Goal: Obtain resource: Download file/media

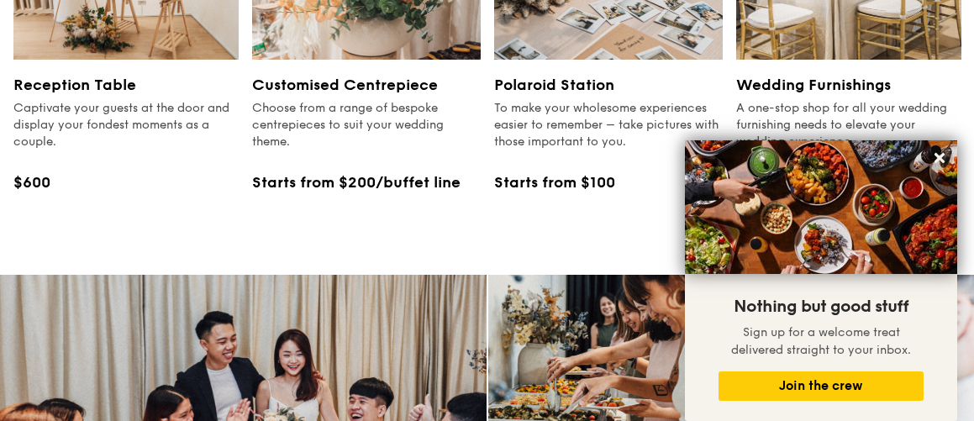
scroll to position [2253, 0]
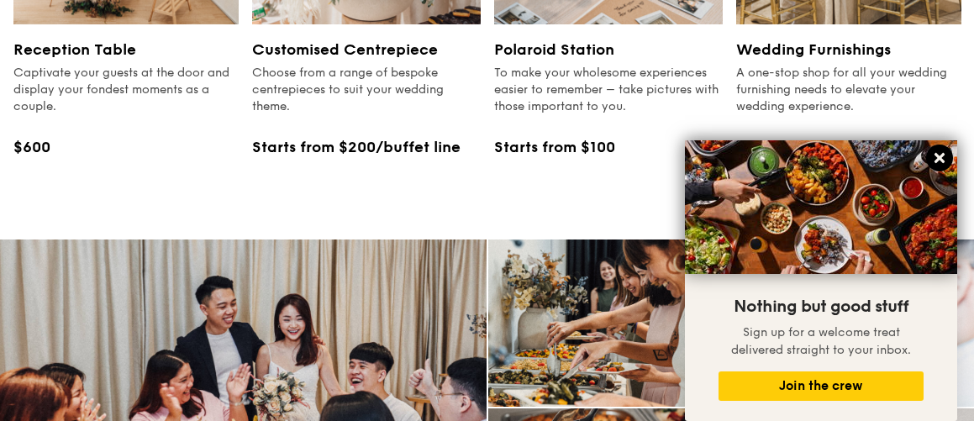
click at [936, 155] on icon at bounding box center [940, 158] width 10 height 10
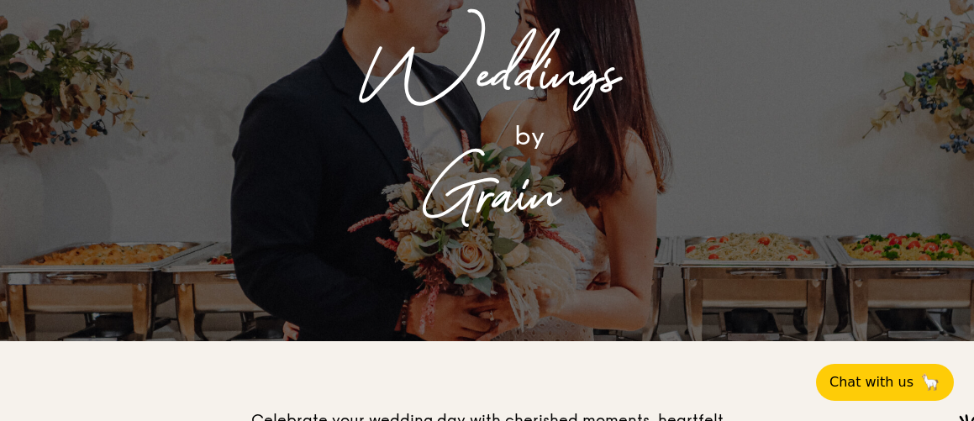
scroll to position [0, 0]
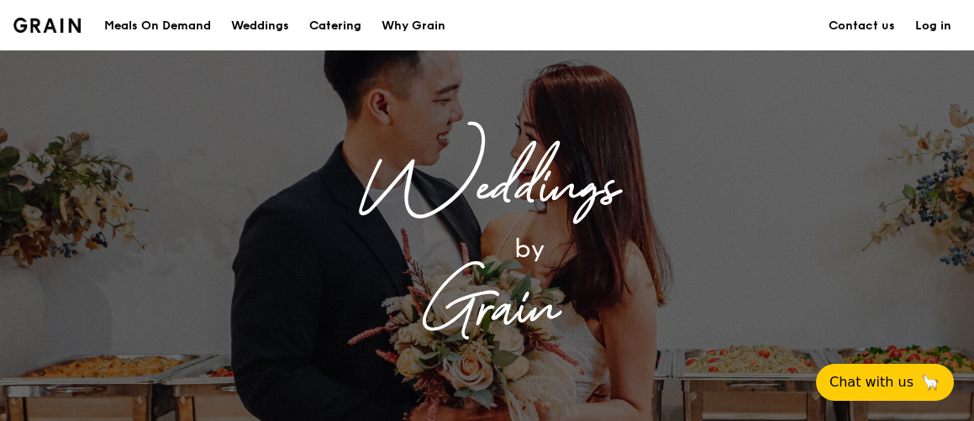
click at [337, 28] on div "Catering" at bounding box center [335, 26] width 52 height 50
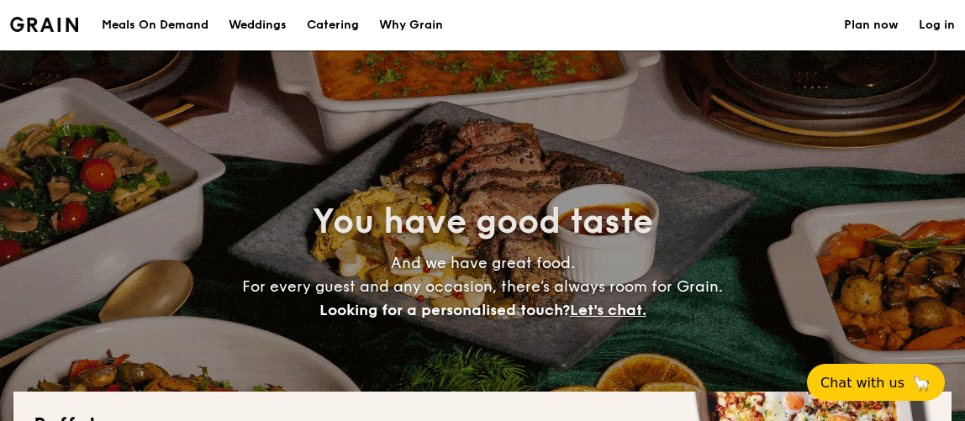
select select
click at [425, 23] on div "Why Grain" at bounding box center [411, 25] width 64 height 50
select select
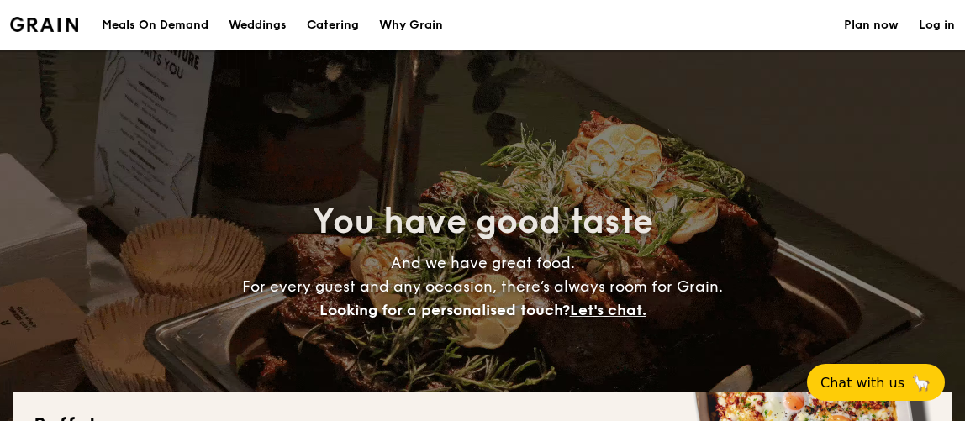
click at [331, 26] on h1 "Catering" at bounding box center [333, 25] width 52 height 50
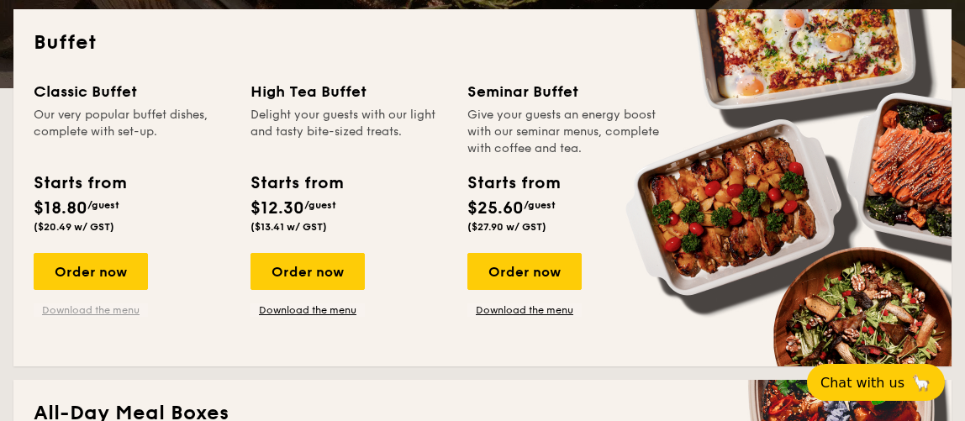
click at [92, 311] on link "Download the menu" at bounding box center [91, 309] width 114 height 13
